Goal: Find specific fact: Find specific page/section

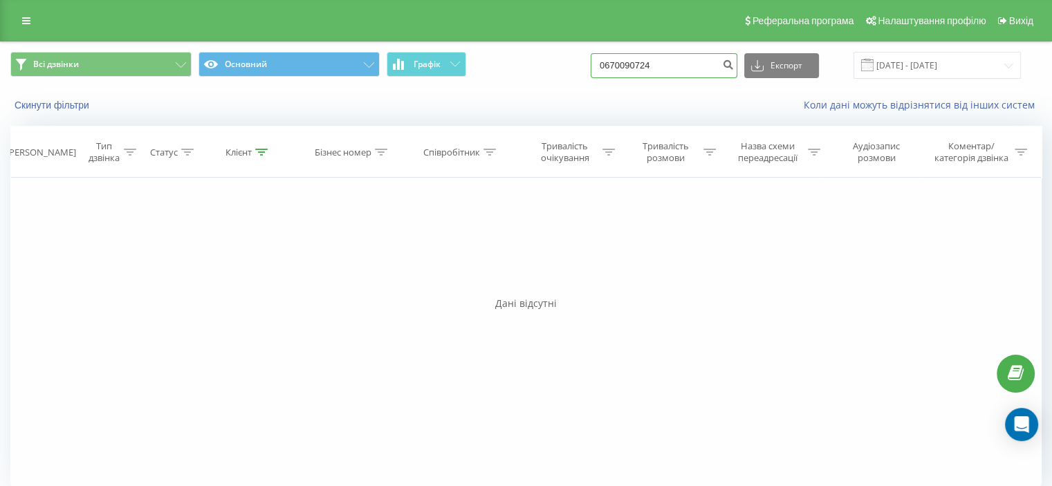
click at [626, 64] on input "0670090724" at bounding box center [664, 65] width 147 height 25
paste input "6726609"
type input "0676726609"
click at [738, 57] on button "submit" at bounding box center [728, 65] width 19 height 25
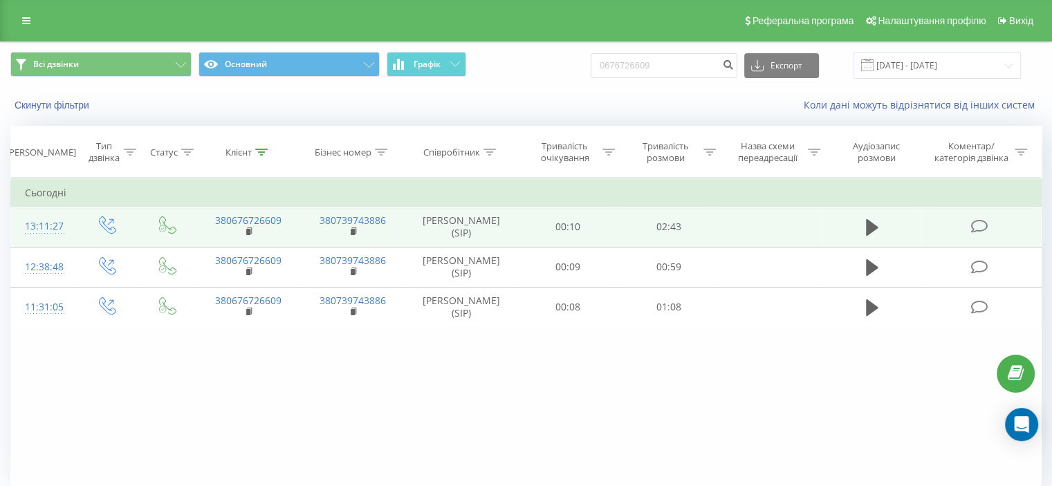
click at [979, 234] on icon at bounding box center [979, 226] width 17 height 15
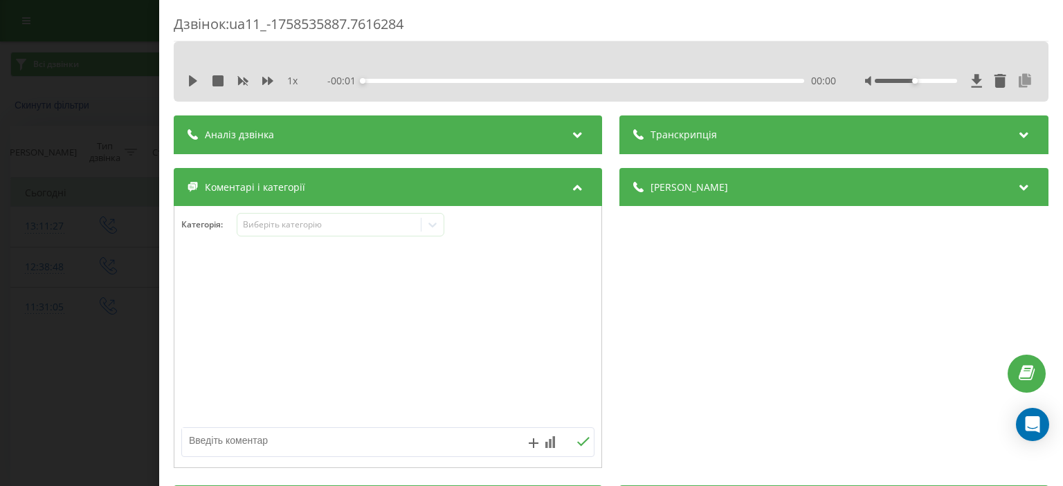
click at [1020, 80] on icon at bounding box center [1025, 81] width 17 height 14
